Goal: Transaction & Acquisition: Purchase product/service

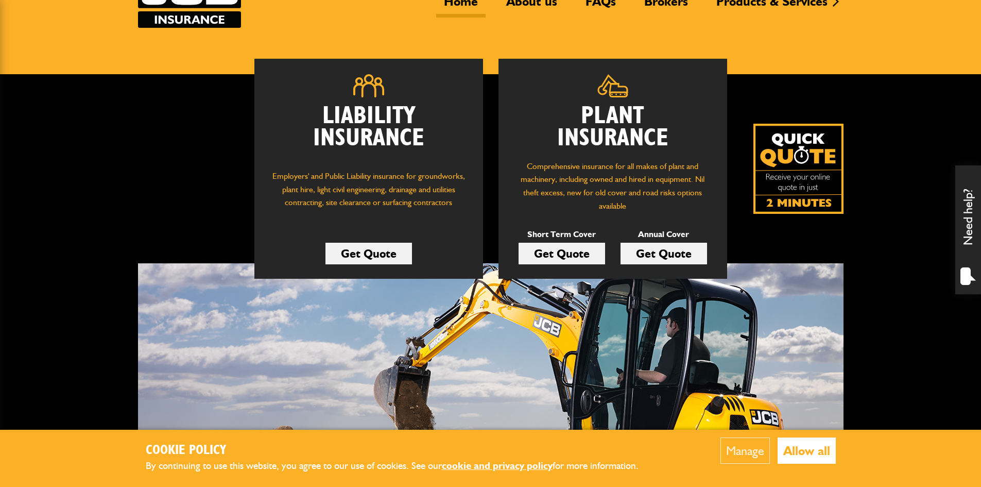
scroll to position [103, 0]
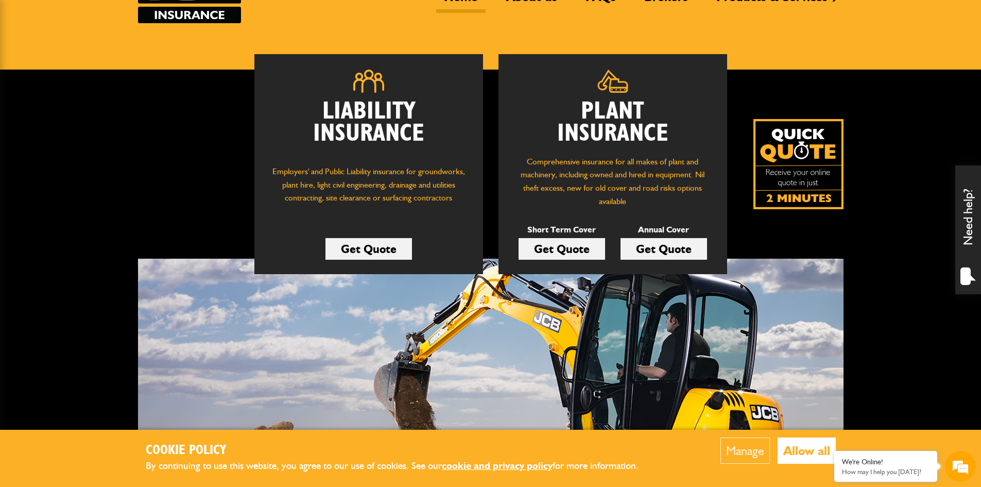
click at [574, 255] on link "Get Quote" at bounding box center [561, 249] width 87 height 22
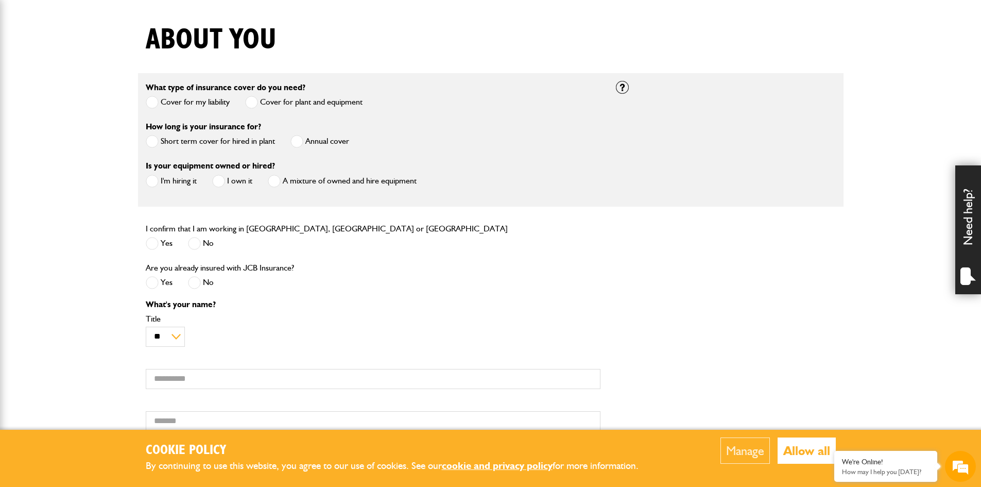
scroll to position [257, 0]
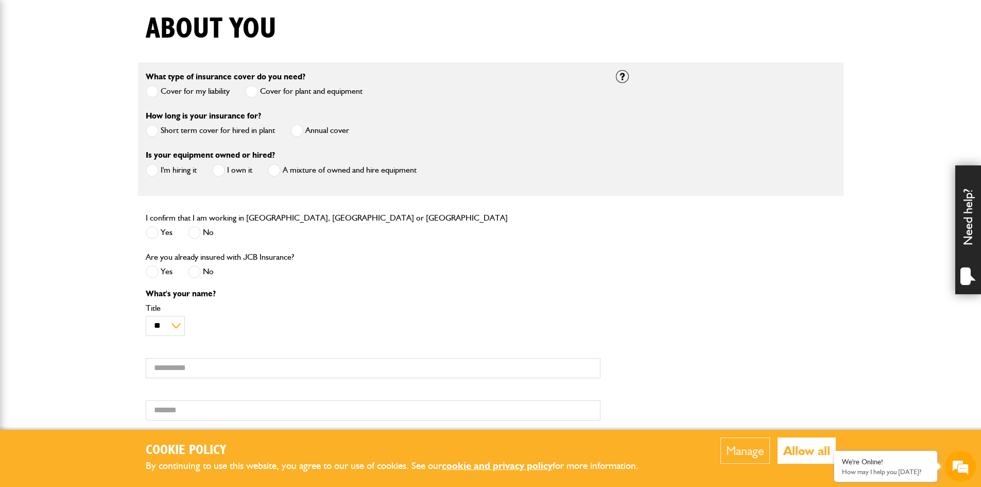
drag, startPoint x: 156, startPoint y: 167, endPoint x: 163, endPoint y: 180, distance: 14.1
click at [156, 168] on span at bounding box center [152, 170] width 13 height 13
click at [153, 234] on span at bounding box center [152, 232] width 13 height 13
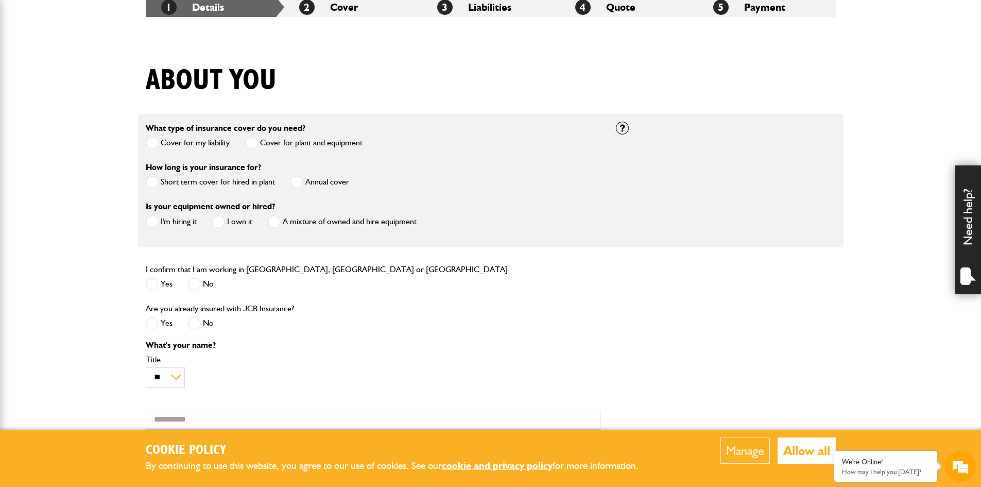
scroll to position [0, 0]
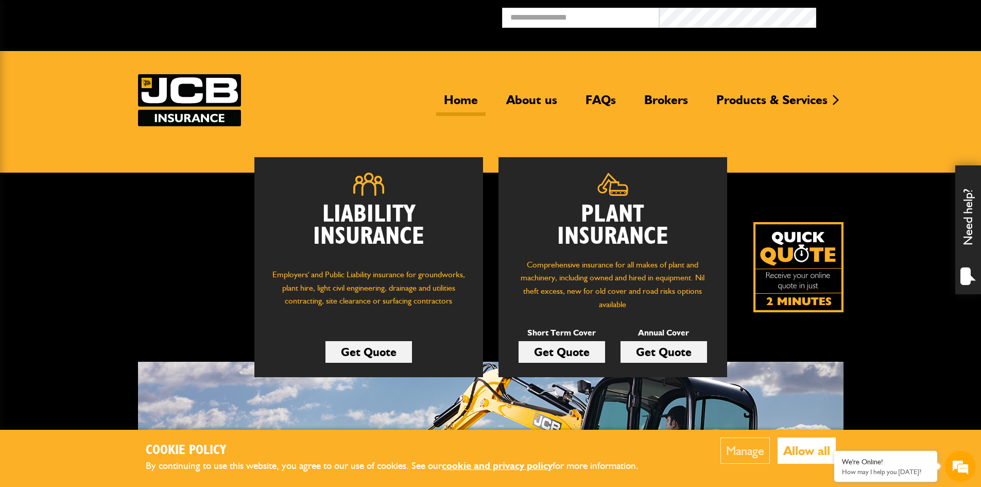
click at [799, 446] on button "Allow all" at bounding box center [806, 450] width 58 height 26
